Goal: Transaction & Acquisition: Purchase product/service

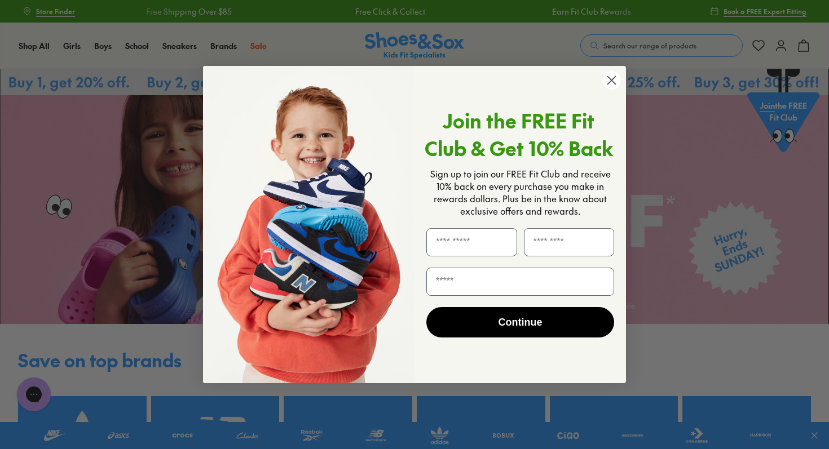
drag, startPoint x: 613, startPoint y: 83, endPoint x: 602, endPoint y: 82, distance: 10.8
click at [612, 83] on circle "Close dialog" at bounding box center [611, 80] width 19 height 19
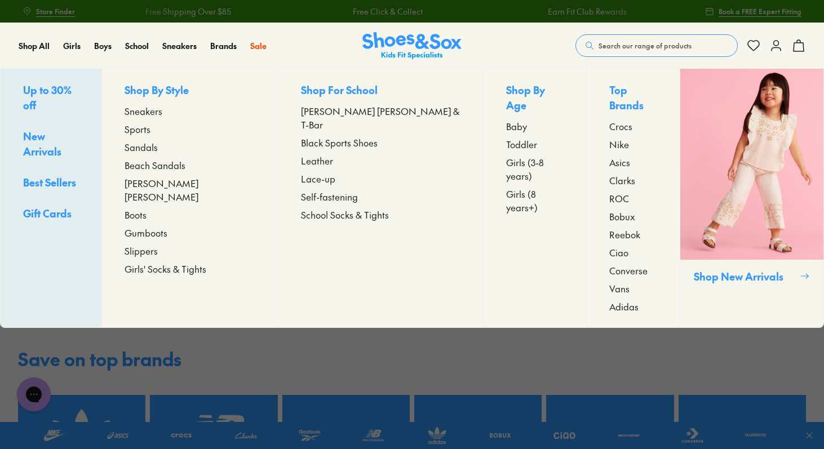
click at [147, 208] on span "Boots" at bounding box center [136, 215] width 22 height 14
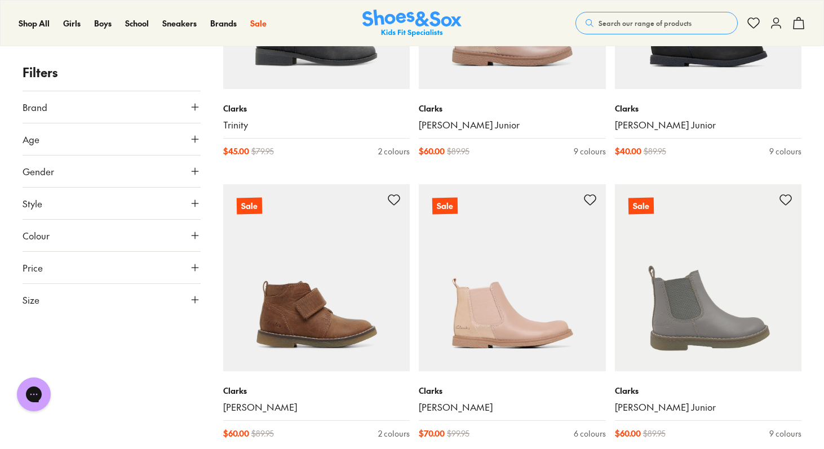
scroll to position [1477, 0]
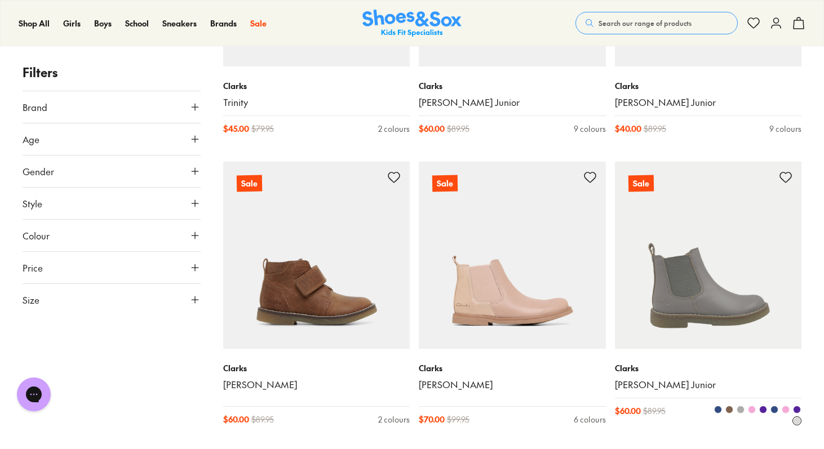
click at [692, 278] on img at bounding box center [708, 255] width 187 height 187
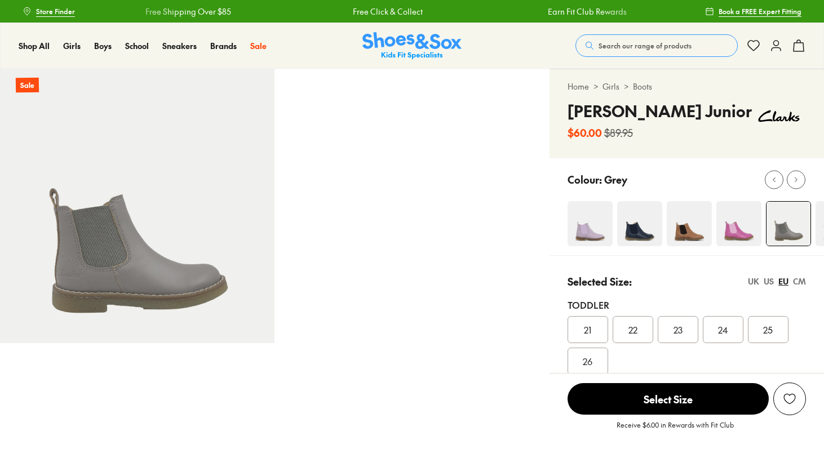
select select "*"
